Goal: Transaction & Acquisition: Purchase product/service

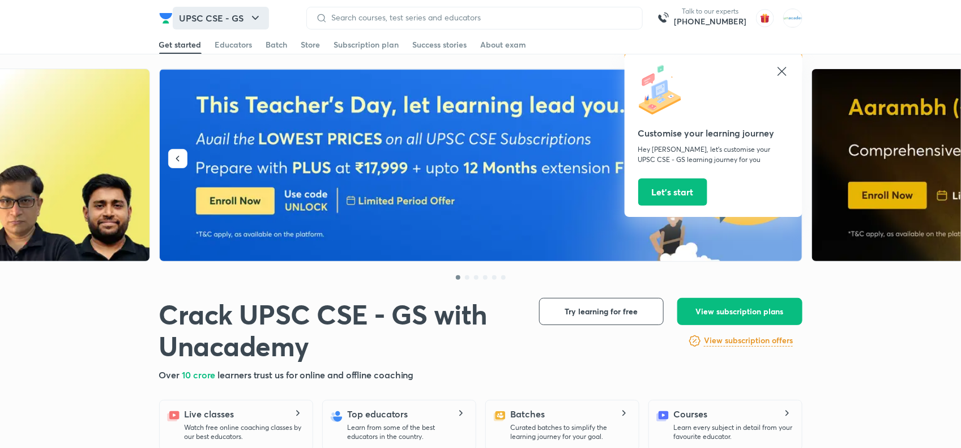
click at [221, 12] on button "UPSC CSE - GS" at bounding box center [221, 18] width 96 height 23
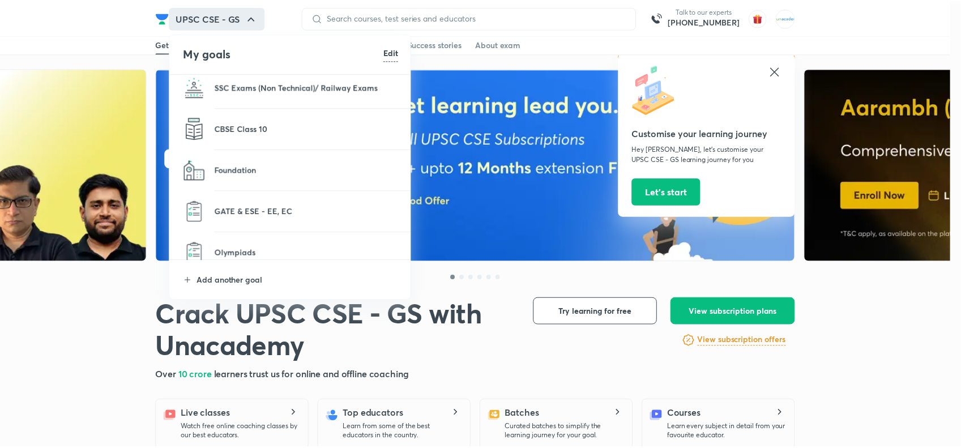
scroll to position [187, 0]
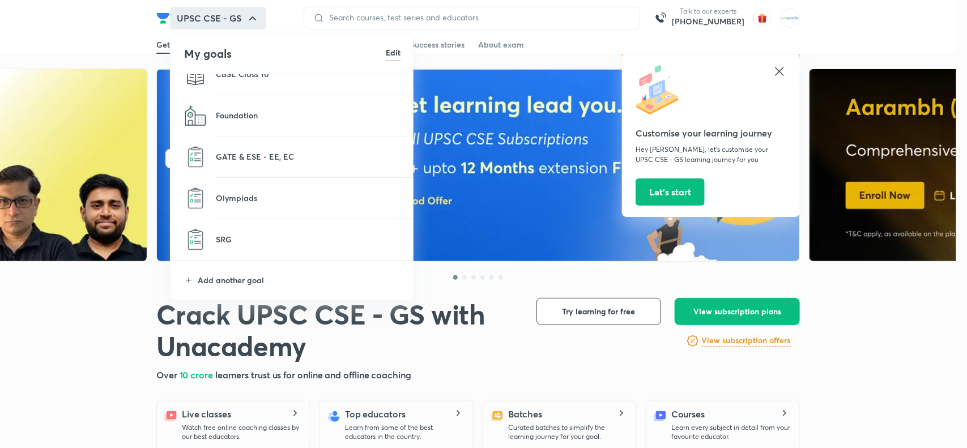
click at [245, 190] on li "Olympiads" at bounding box center [292, 198] width 244 height 41
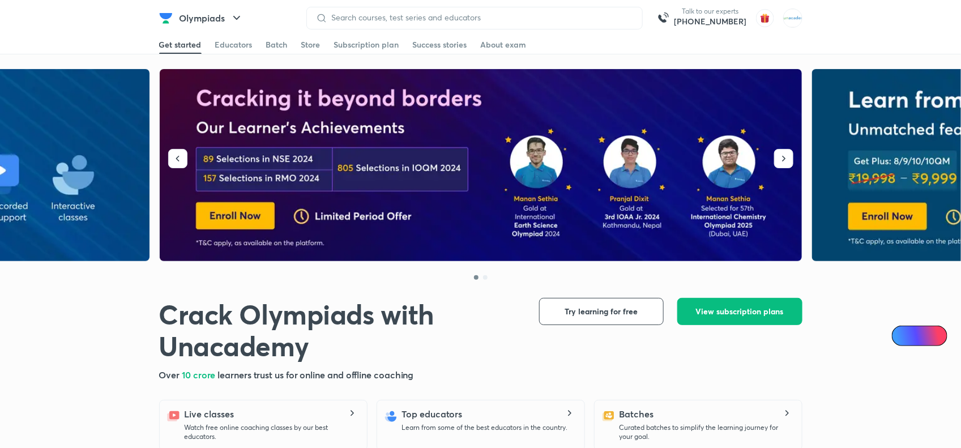
click at [96, 315] on div "Crack Olympiads with Unacademy Crack Olympiads with Unacademy Over 10 crore lea…" at bounding box center [480, 416] width 961 height 694
click at [316, 49] on div "Store" at bounding box center [310, 44] width 19 height 11
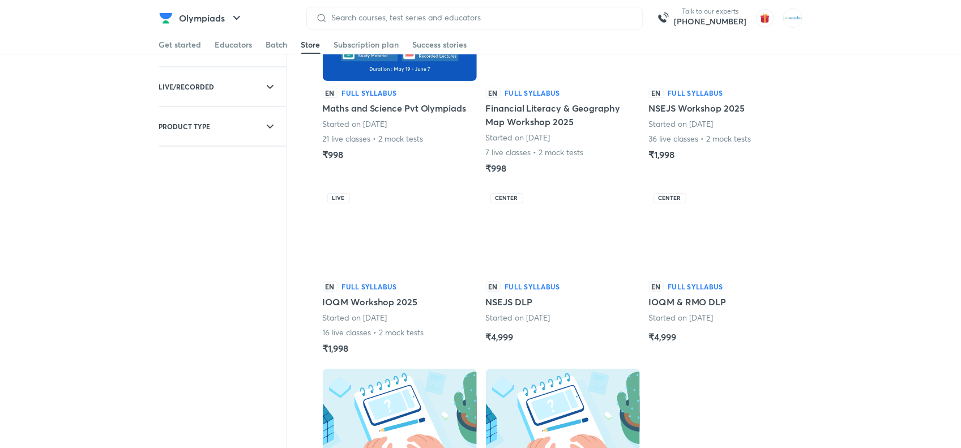
scroll to position [139, 0]
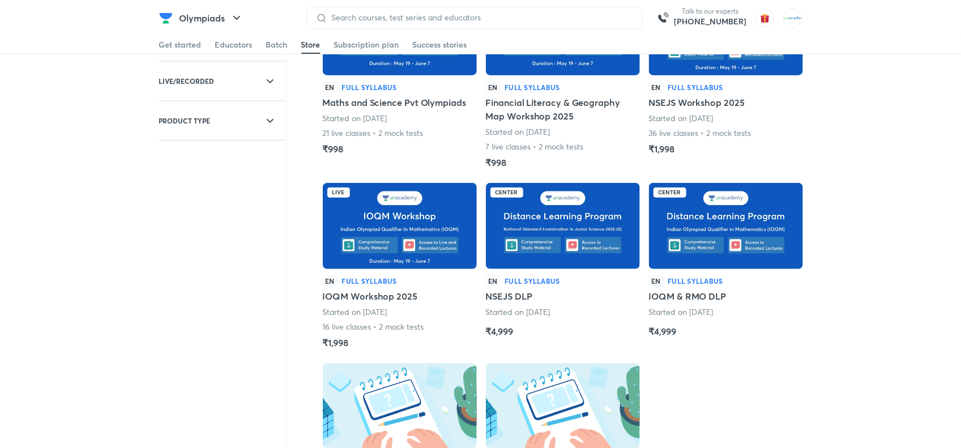
click at [553, 238] on img at bounding box center [563, 226] width 154 height 86
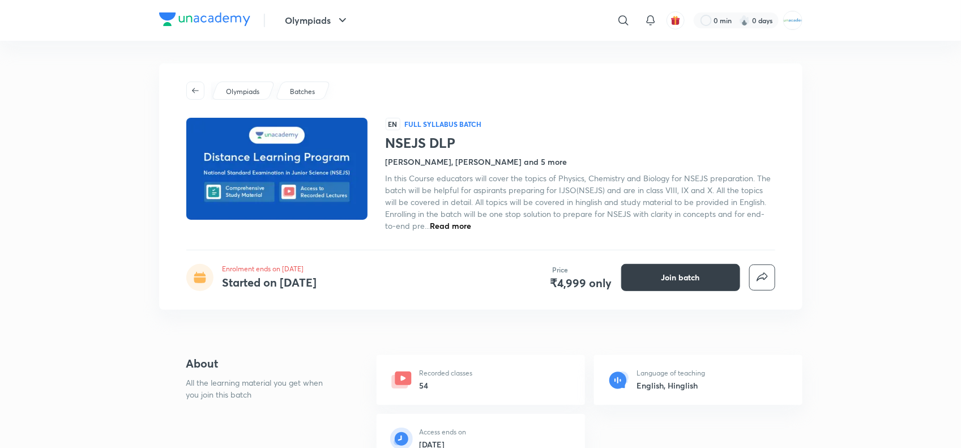
click at [695, 284] on button "Join batch" at bounding box center [680, 277] width 119 height 27
